Goal: Transaction & Acquisition: Purchase product/service

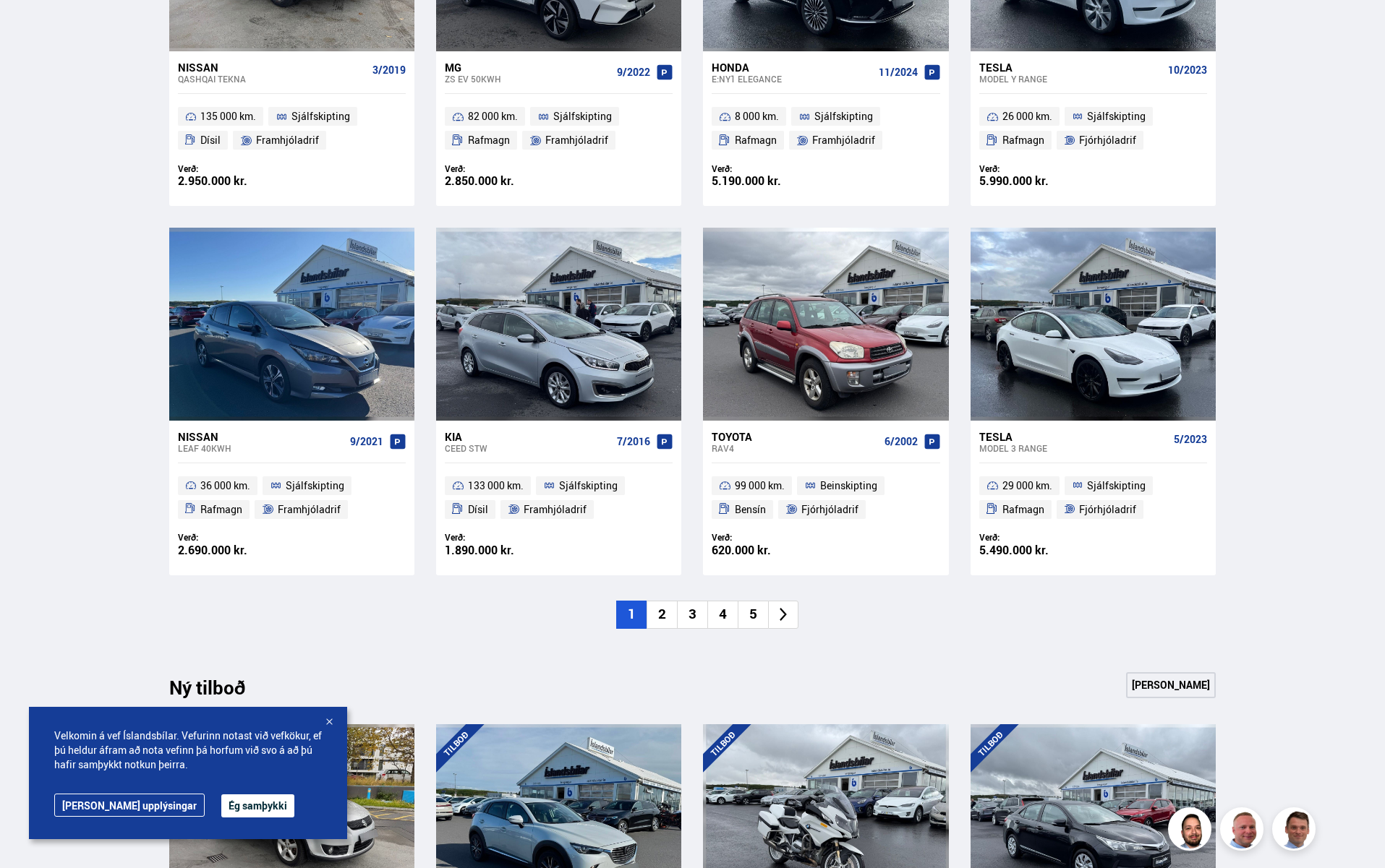
scroll to position [877, 0]
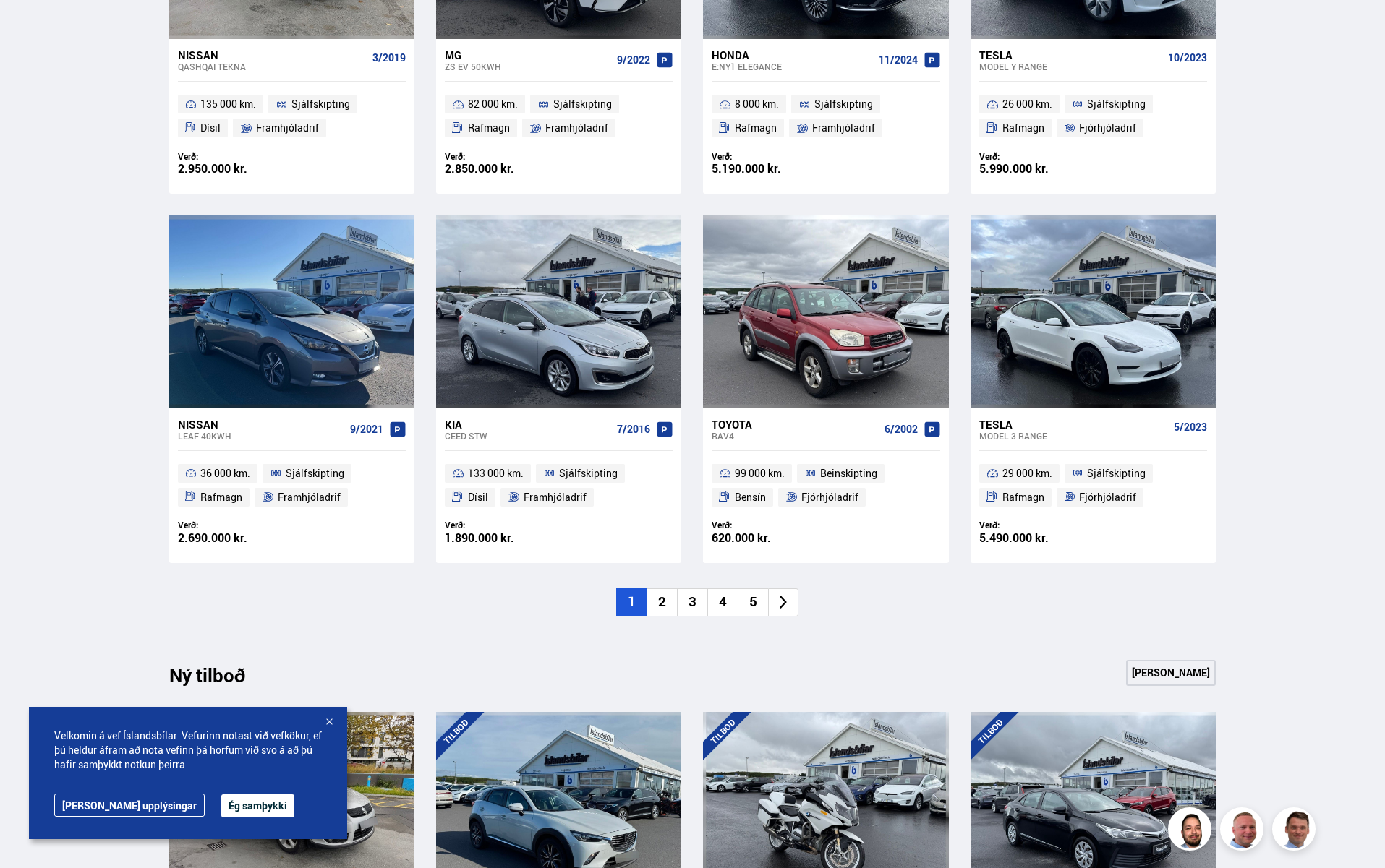
click at [662, 598] on li "2" at bounding box center [662, 602] width 30 height 28
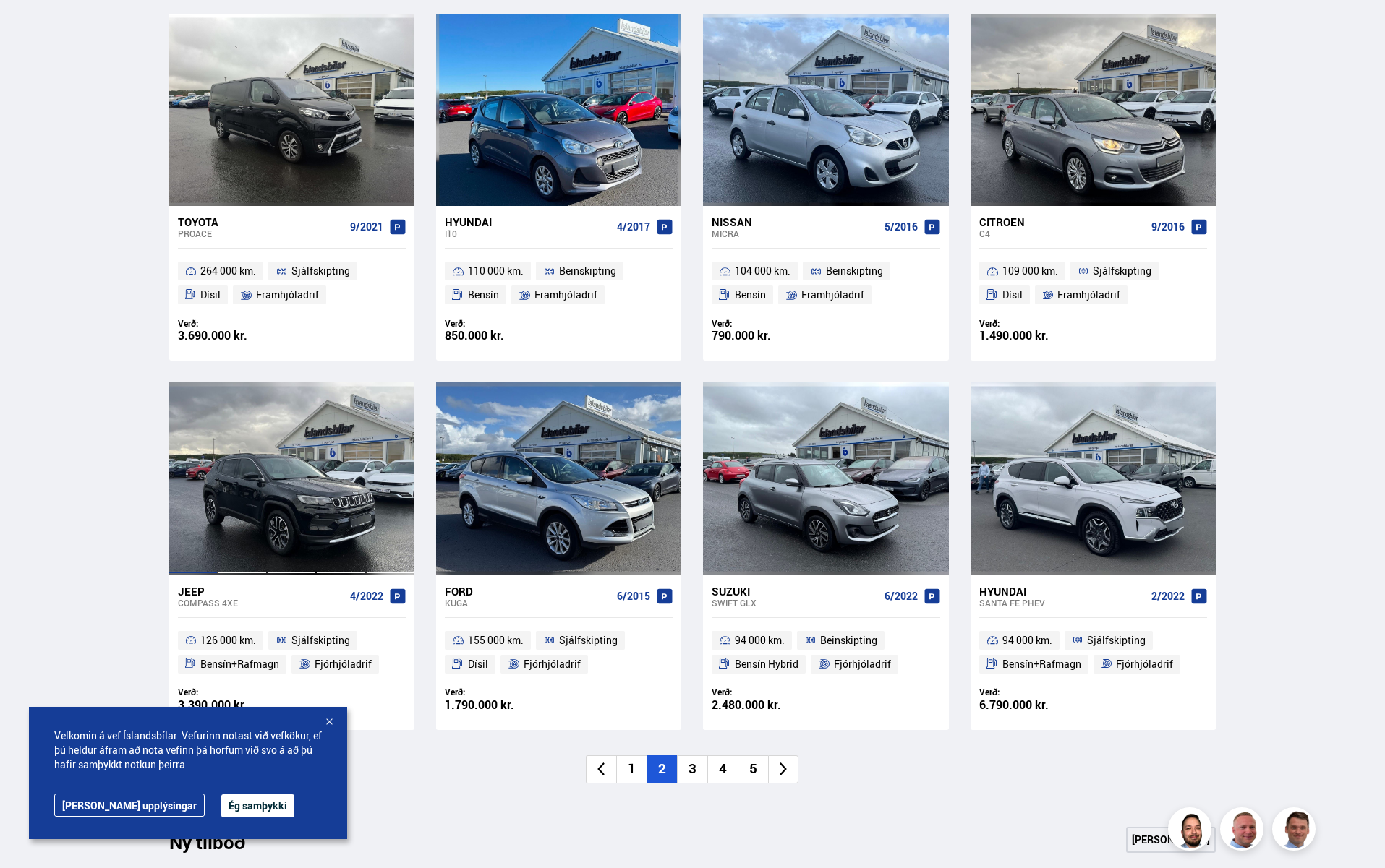
scroll to position [637, 0]
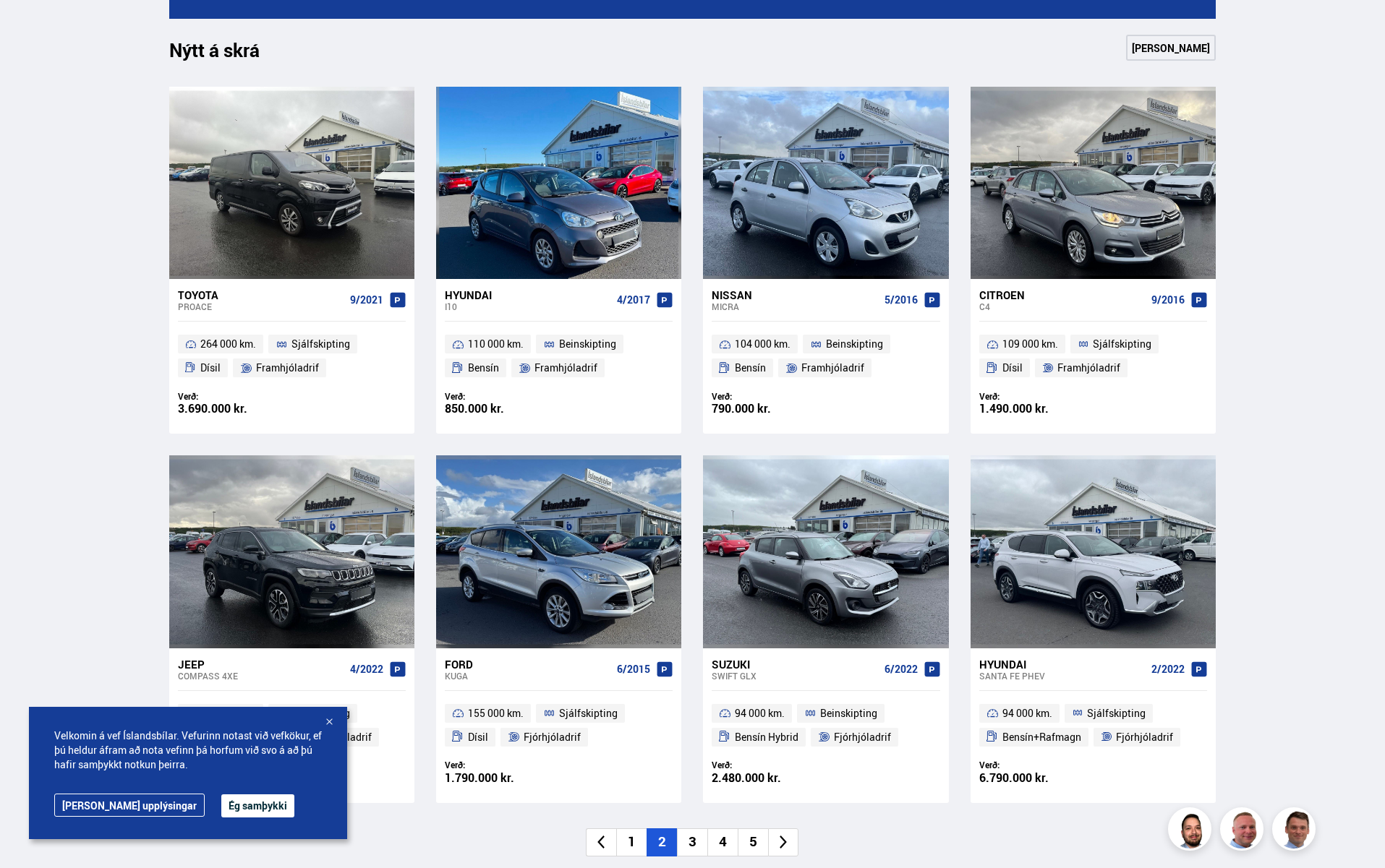
click at [334, 724] on div at bounding box center [329, 723] width 14 height 14
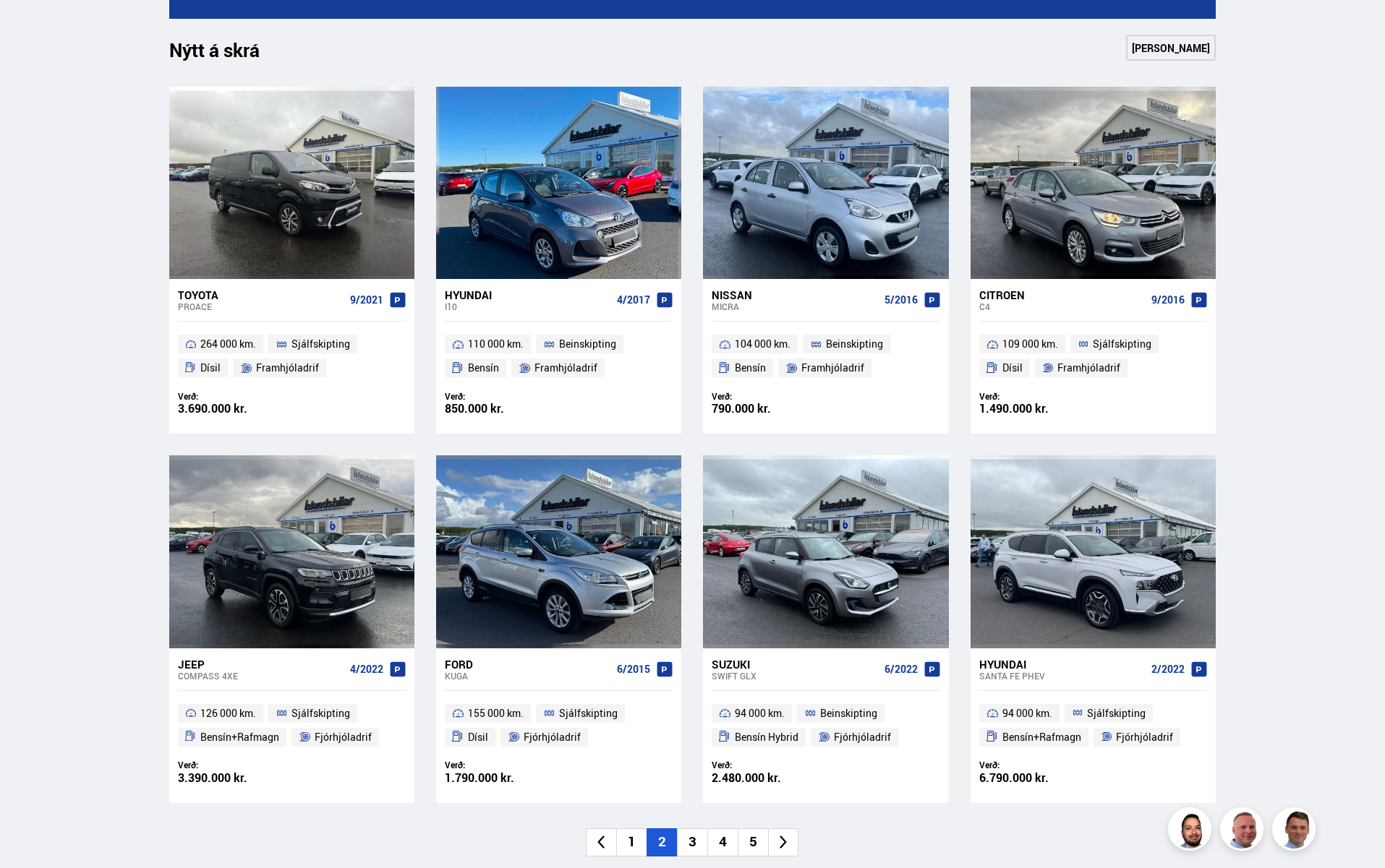
click at [201, 295] on div "Toyota" at bounding box center [261, 295] width 166 height 13
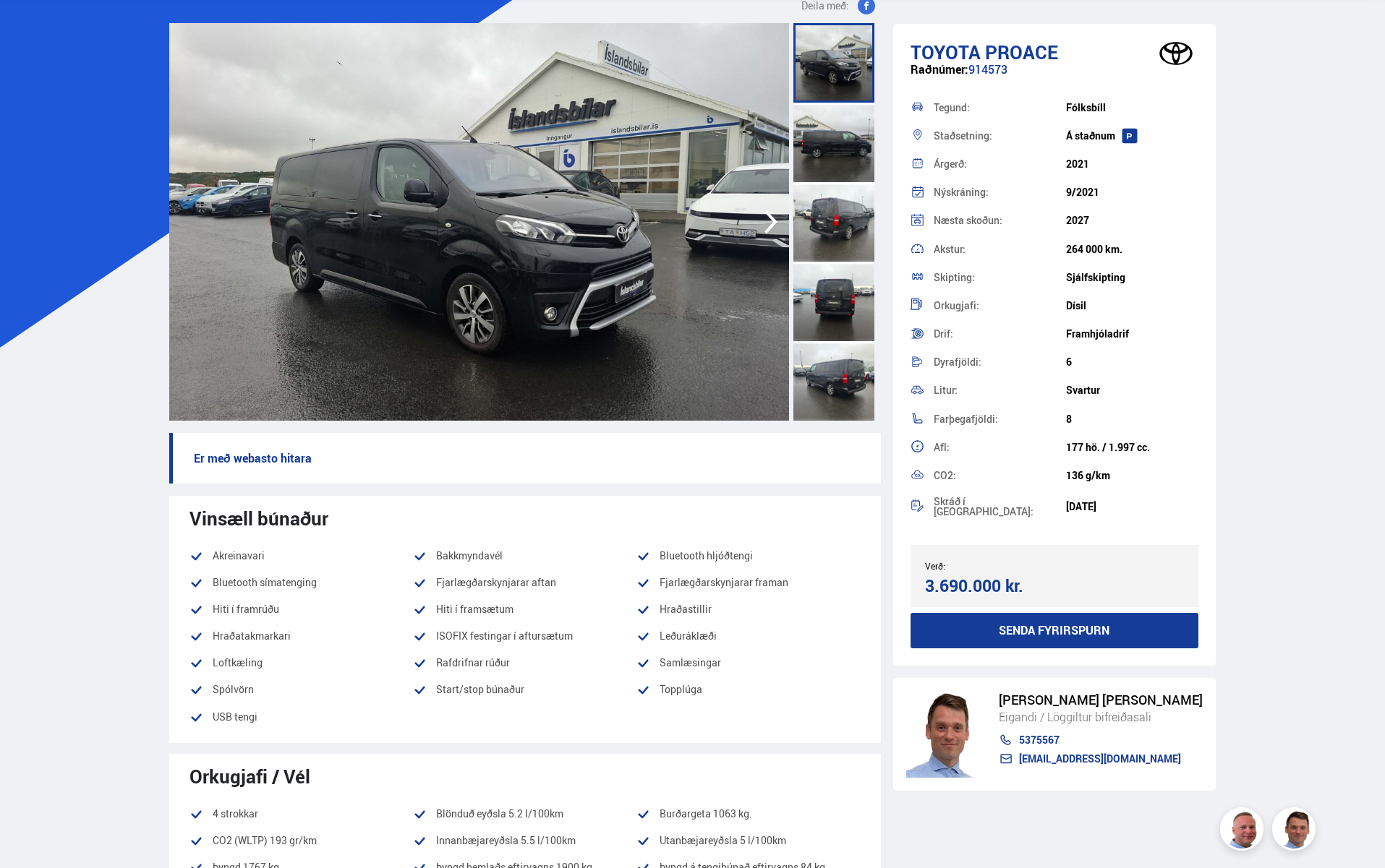
scroll to position [83, 0]
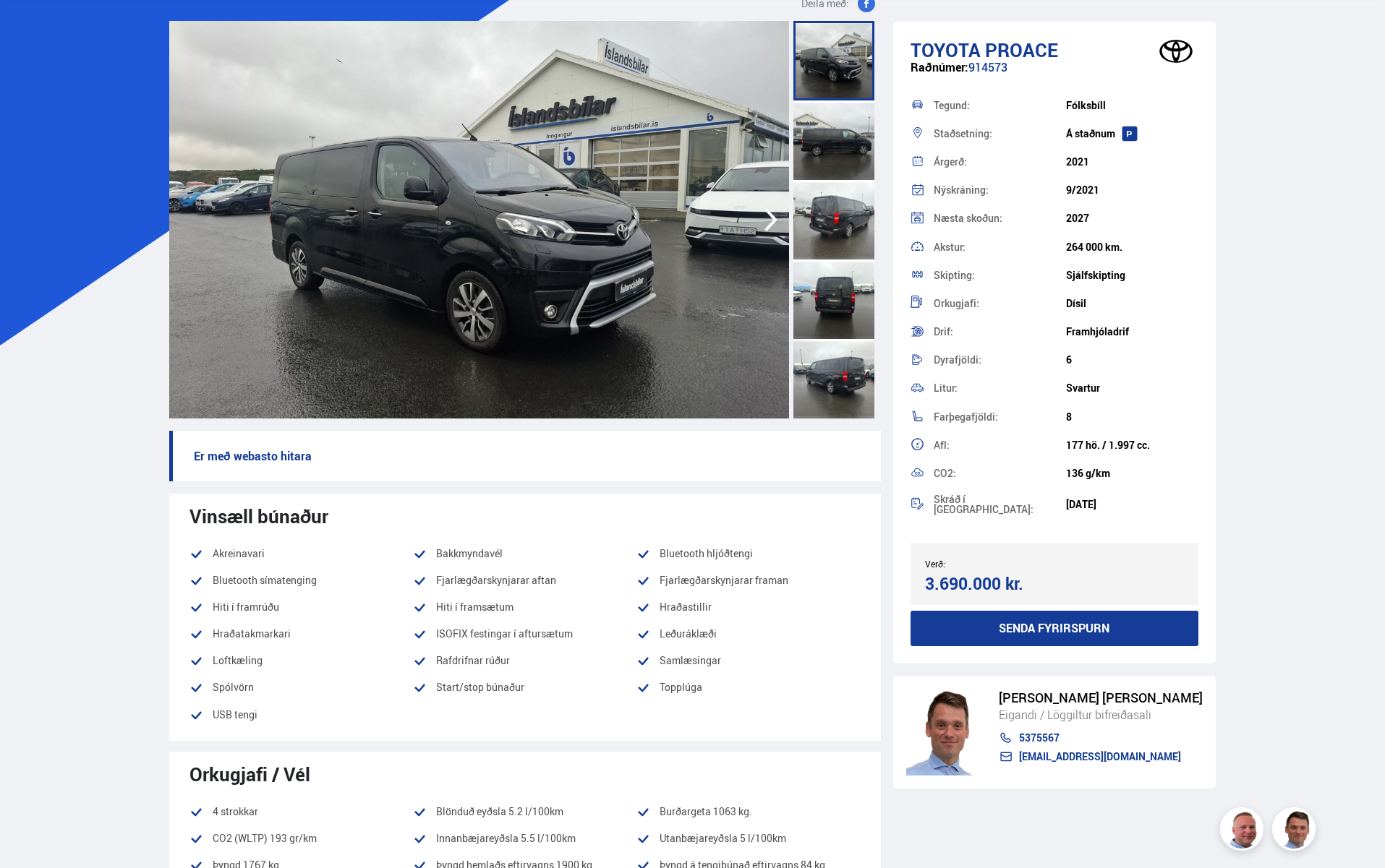
click at [768, 222] on icon "button" at bounding box center [770, 220] width 29 height 35
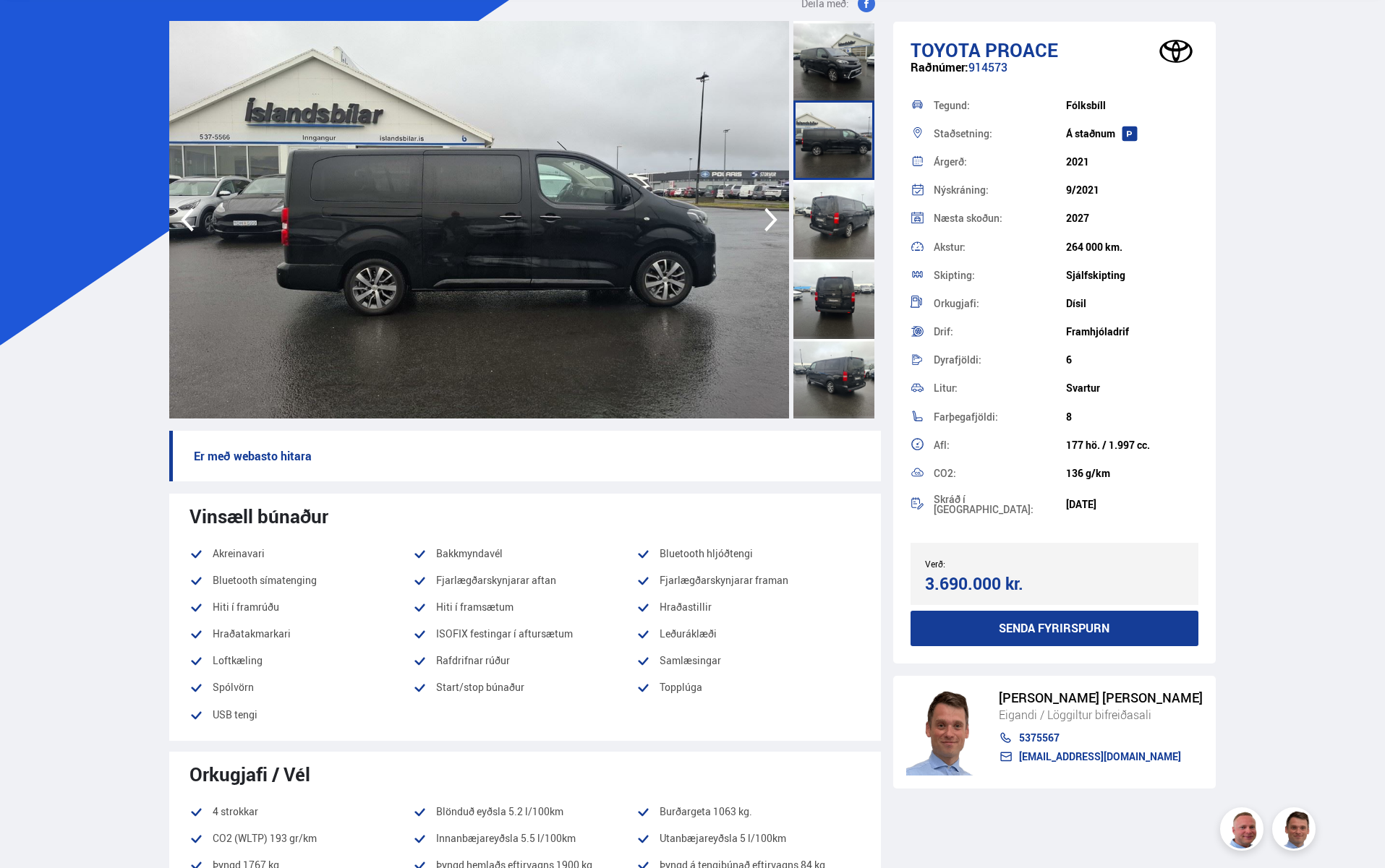
click at [768, 222] on icon "button" at bounding box center [770, 220] width 29 height 35
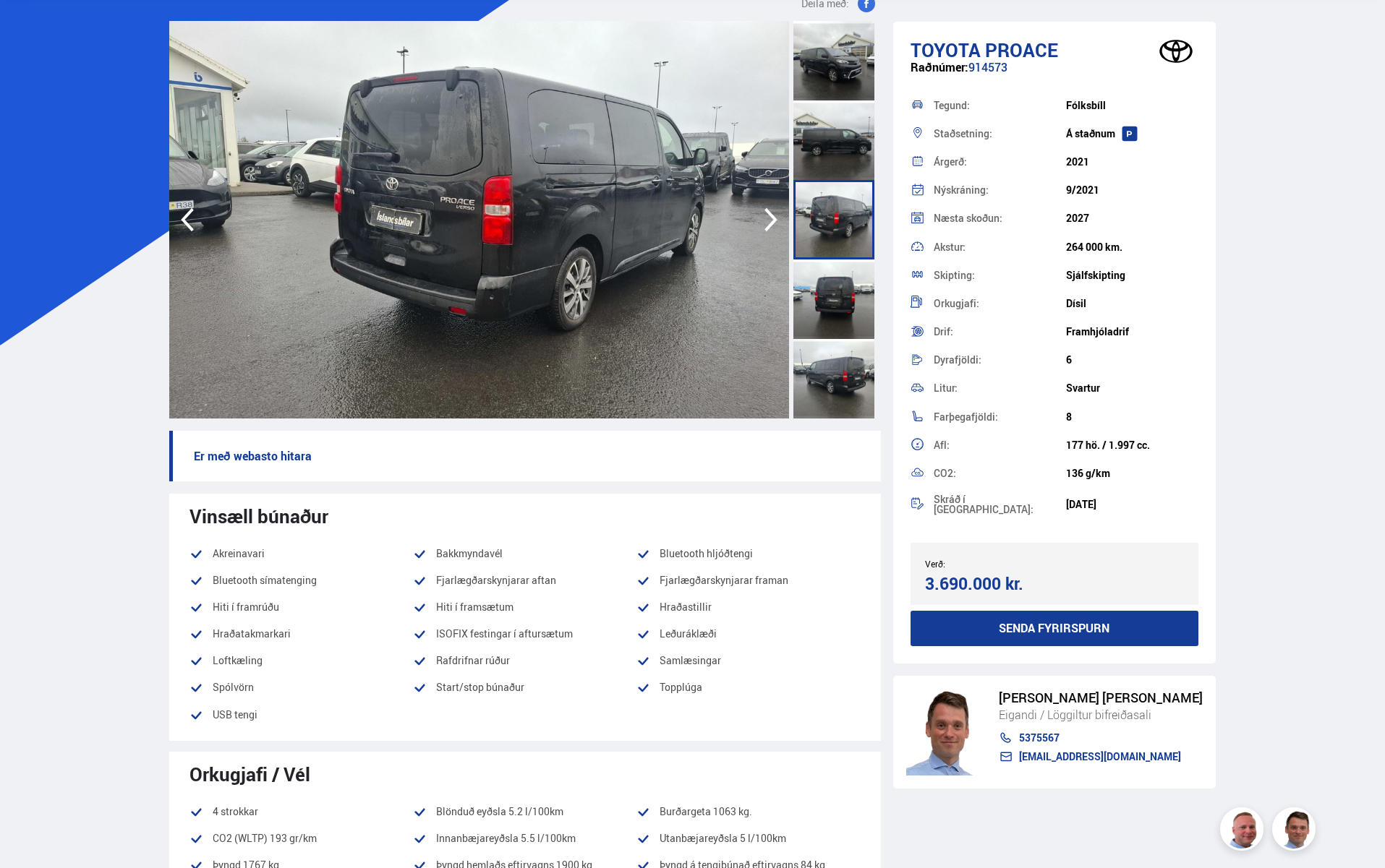
click at [768, 222] on icon "button" at bounding box center [770, 220] width 29 height 35
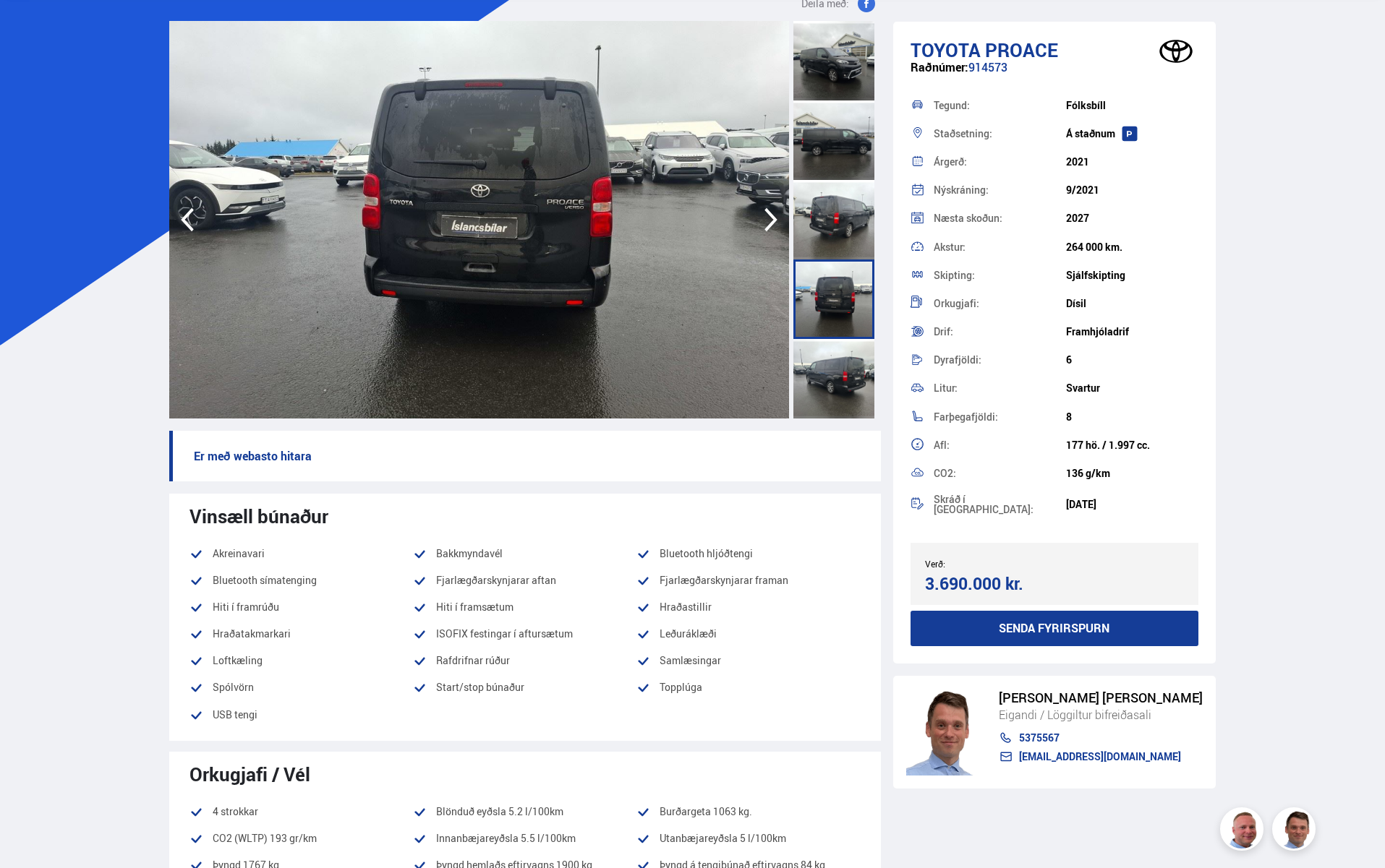
click at [768, 222] on icon "button" at bounding box center [770, 220] width 29 height 35
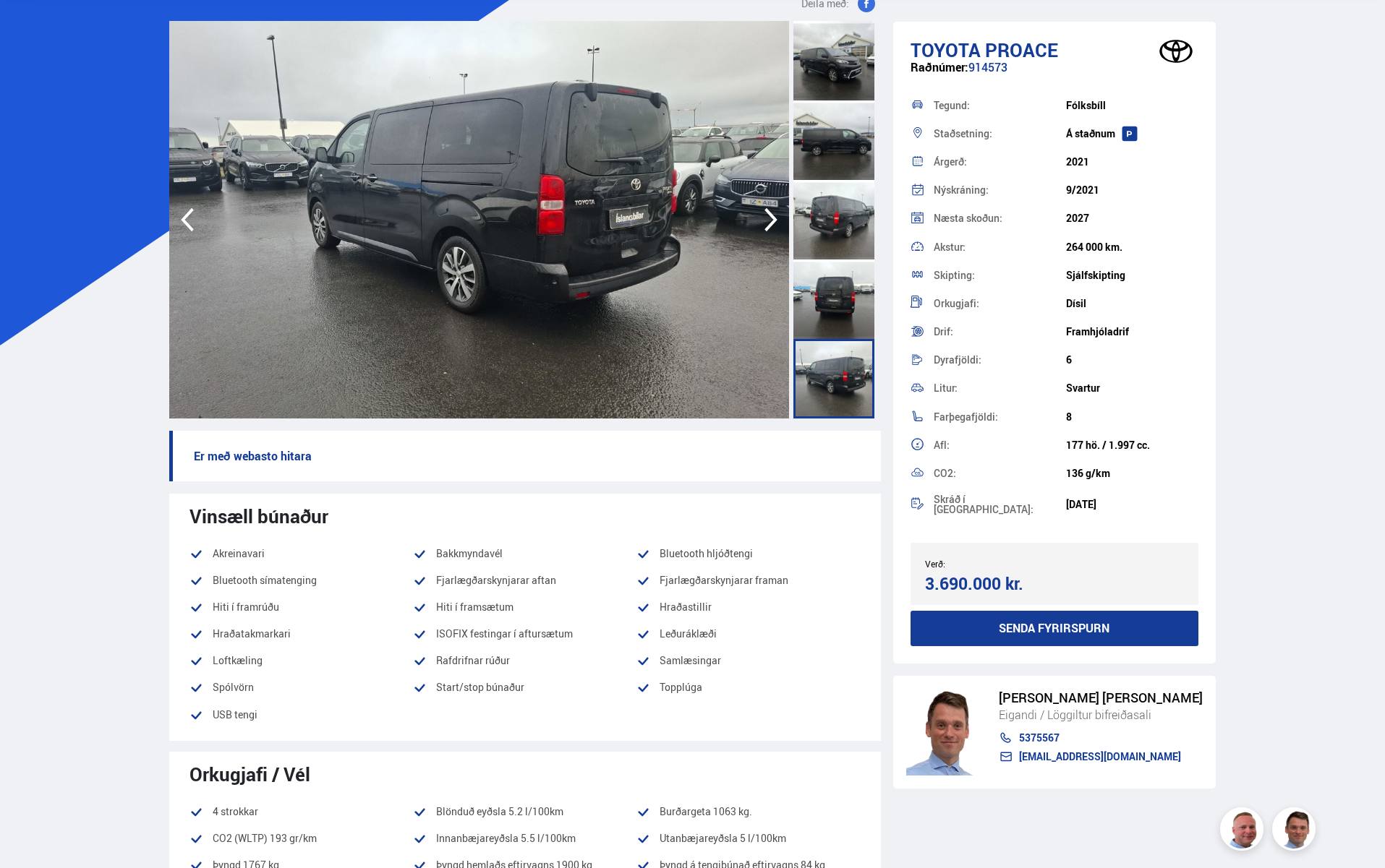
click at [768, 222] on icon "button" at bounding box center [770, 220] width 29 height 35
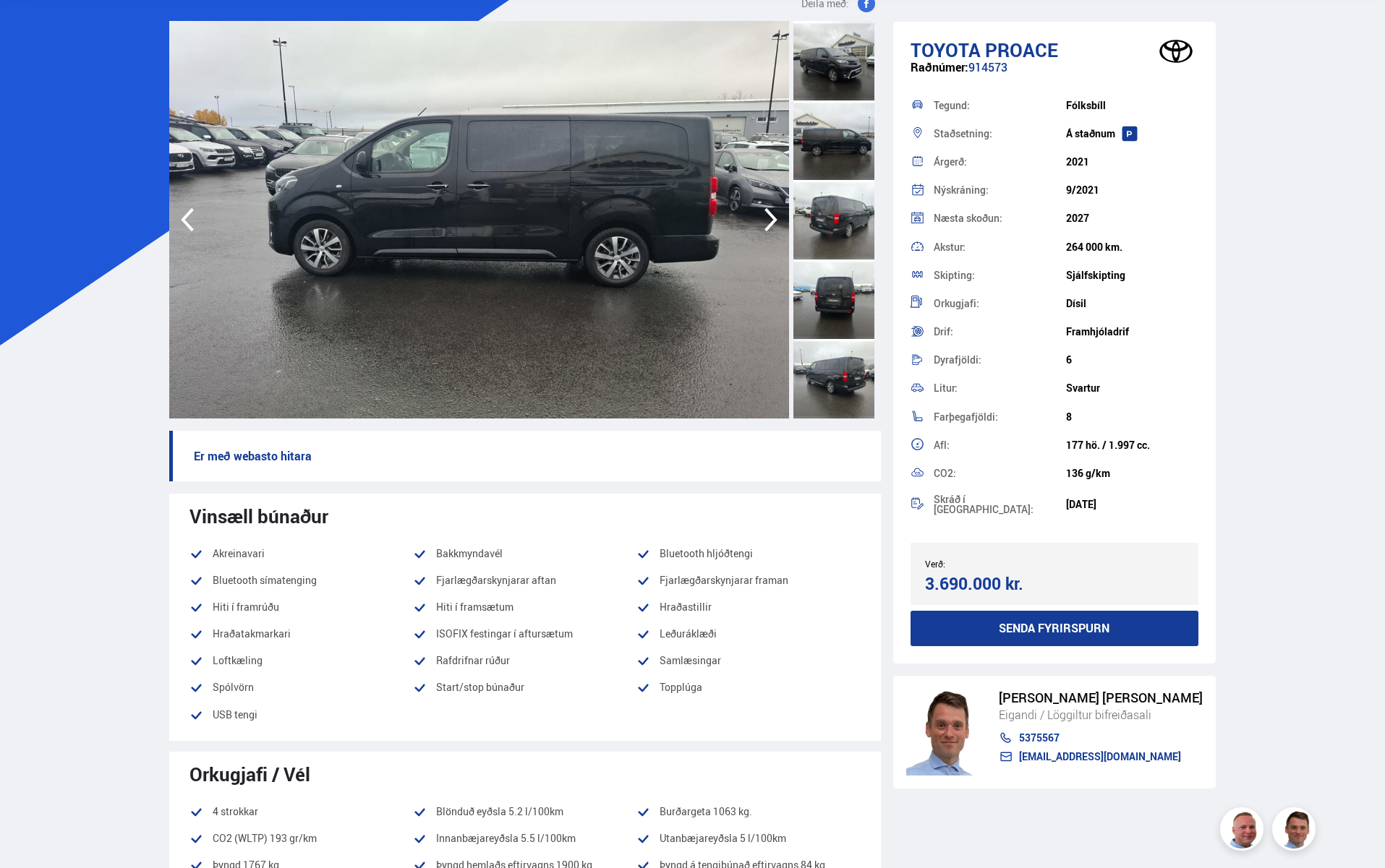
click at [768, 222] on icon "button" at bounding box center [770, 220] width 29 height 35
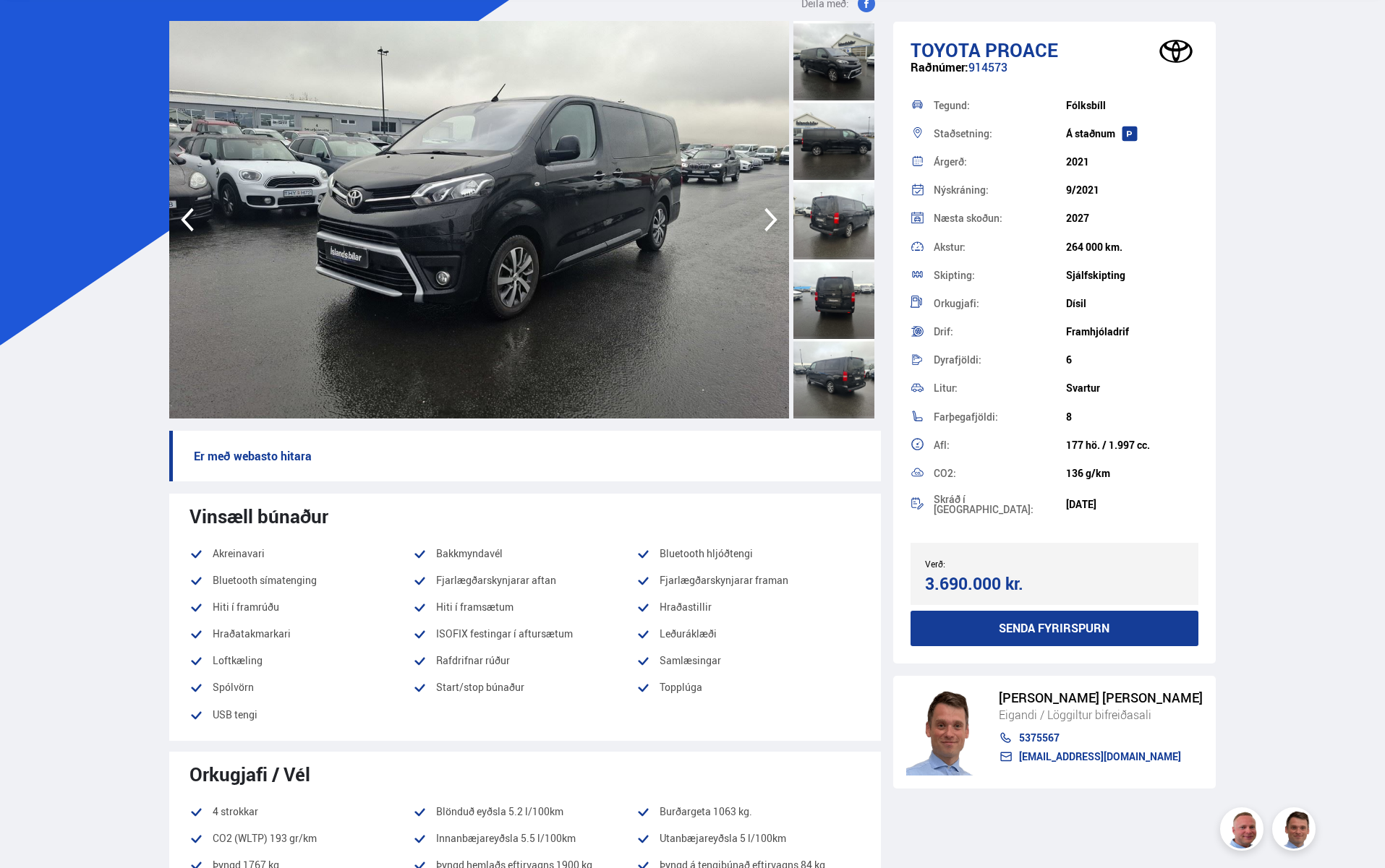
click at [768, 223] on icon "button" at bounding box center [770, 220] width 29 height 35
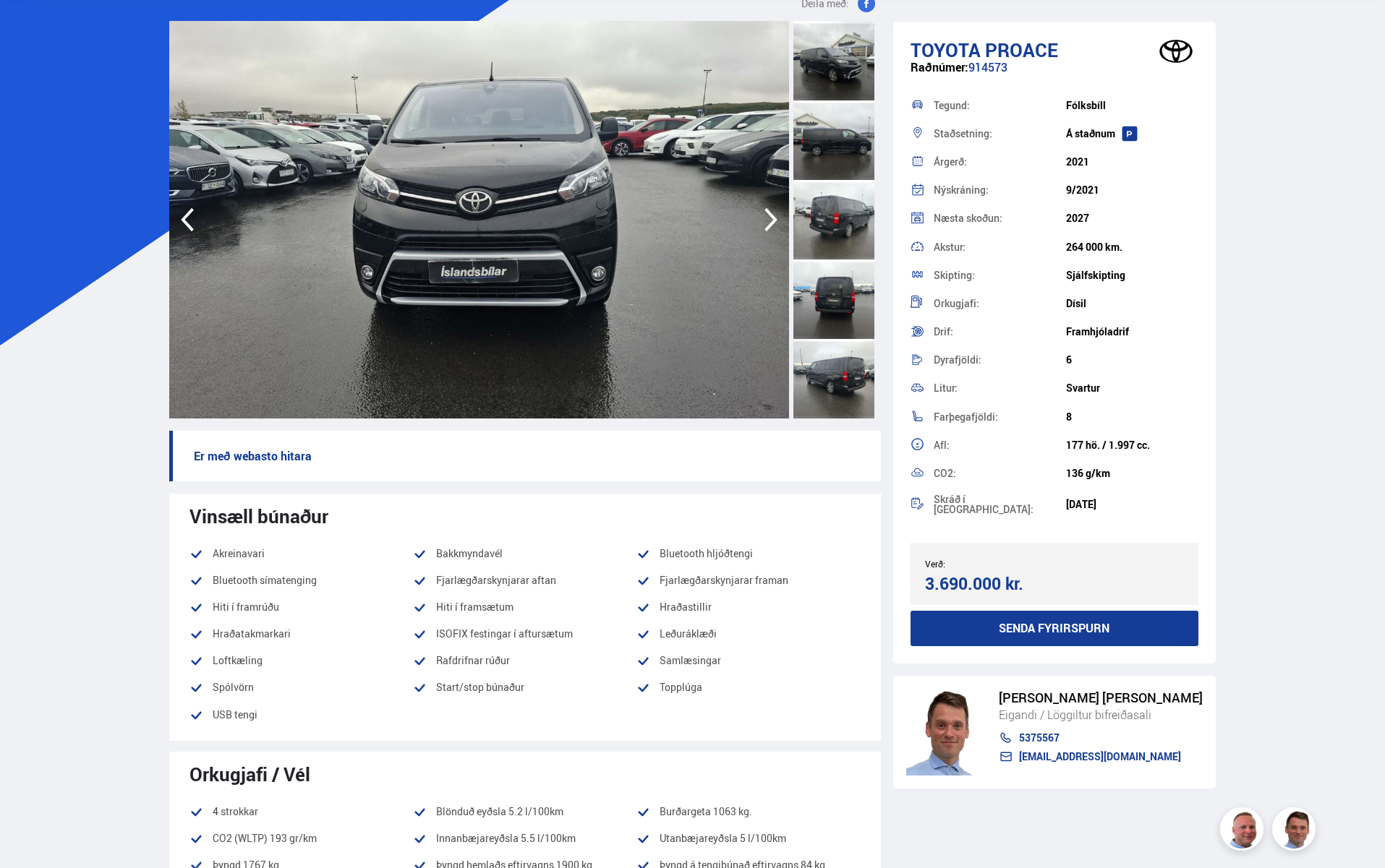
click at [768, 223] on icon "button" at bounding box center [770, 220] width 29 height 35
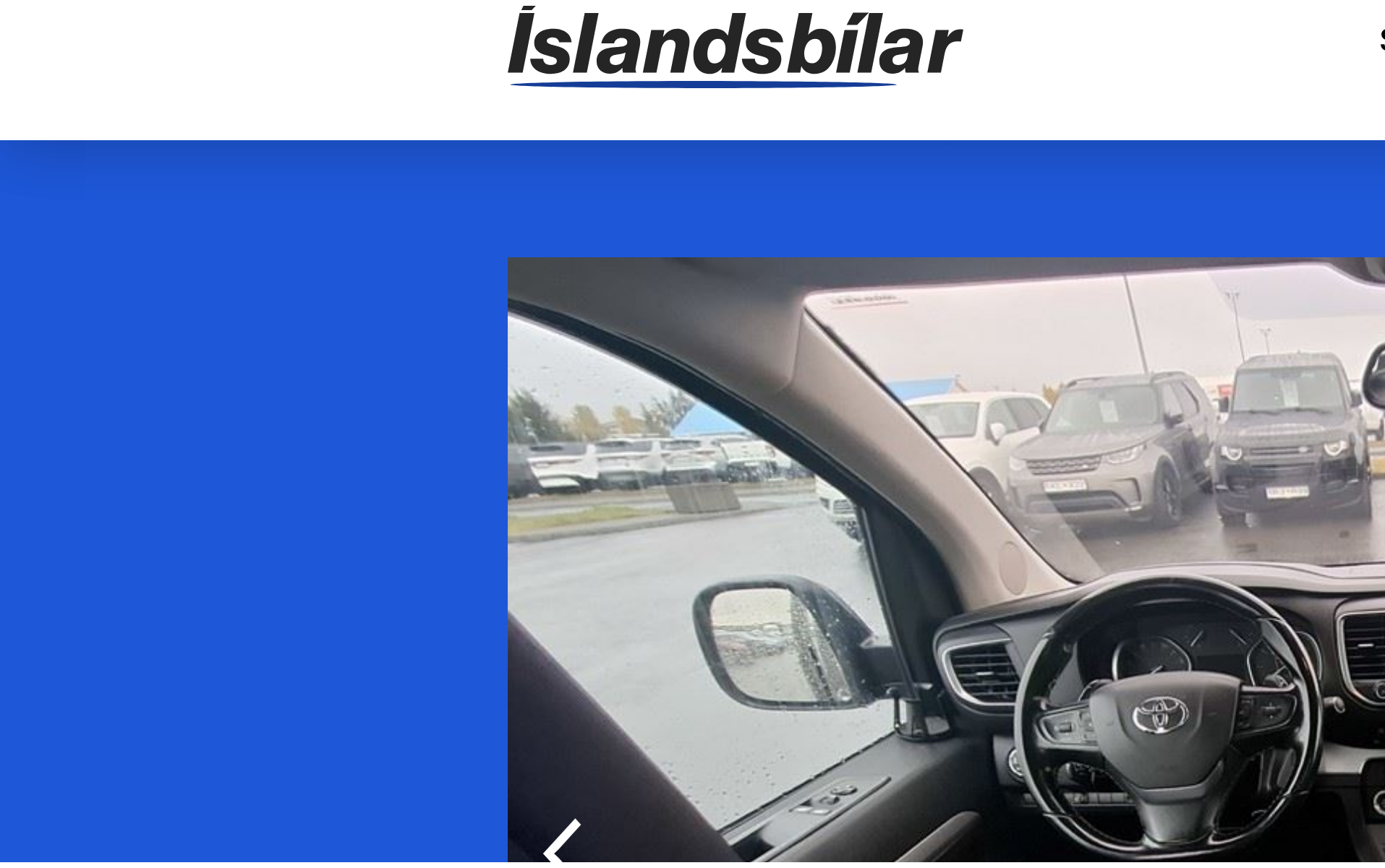
scroll to position [0, 0]
